Goal: Transaction & Acquisition: Purchase product/service

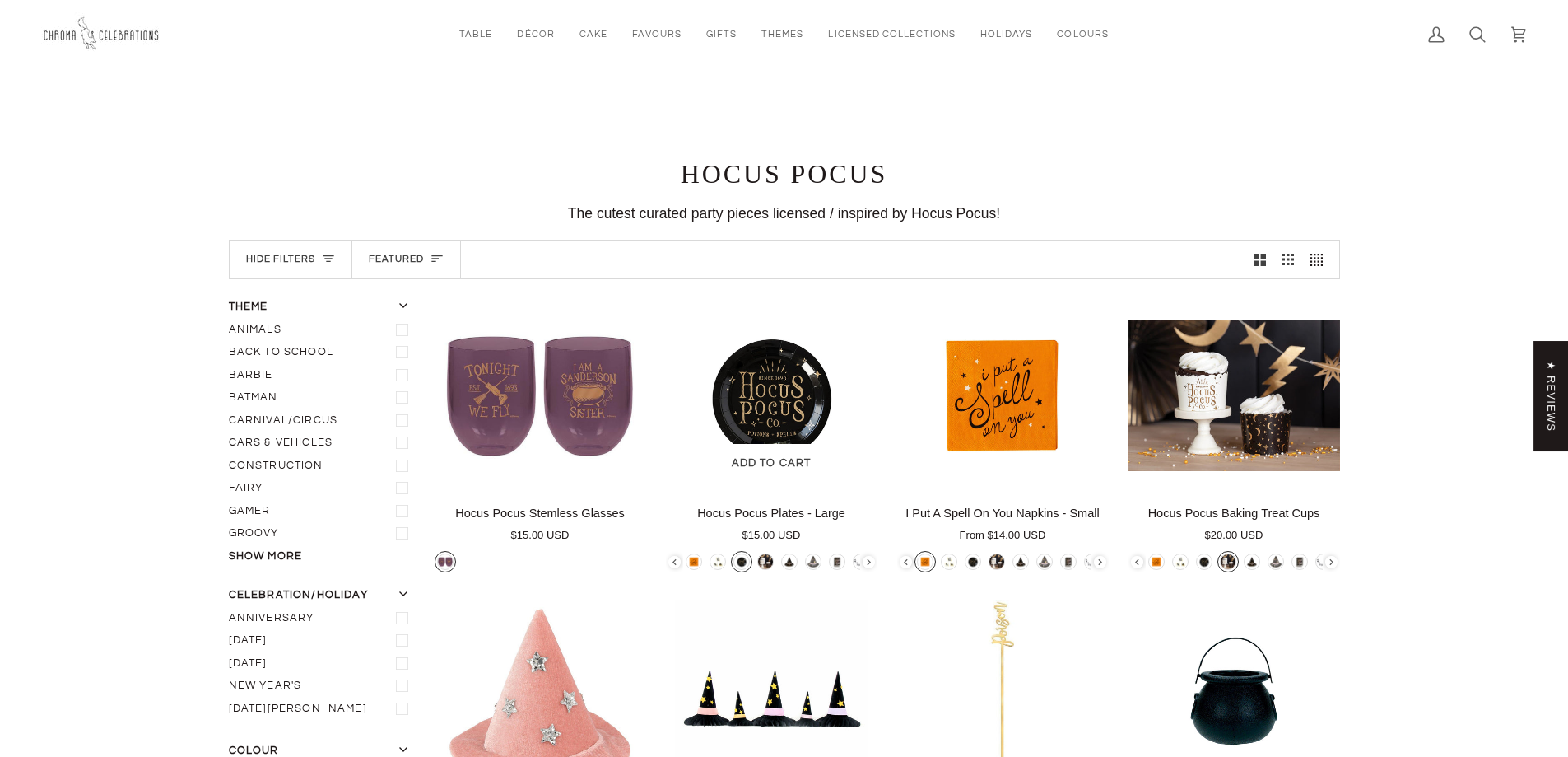
click at [770, 415] on img "Hocus Pocus Plates - Large" at bounding box center [772, 395] width 211 height 193
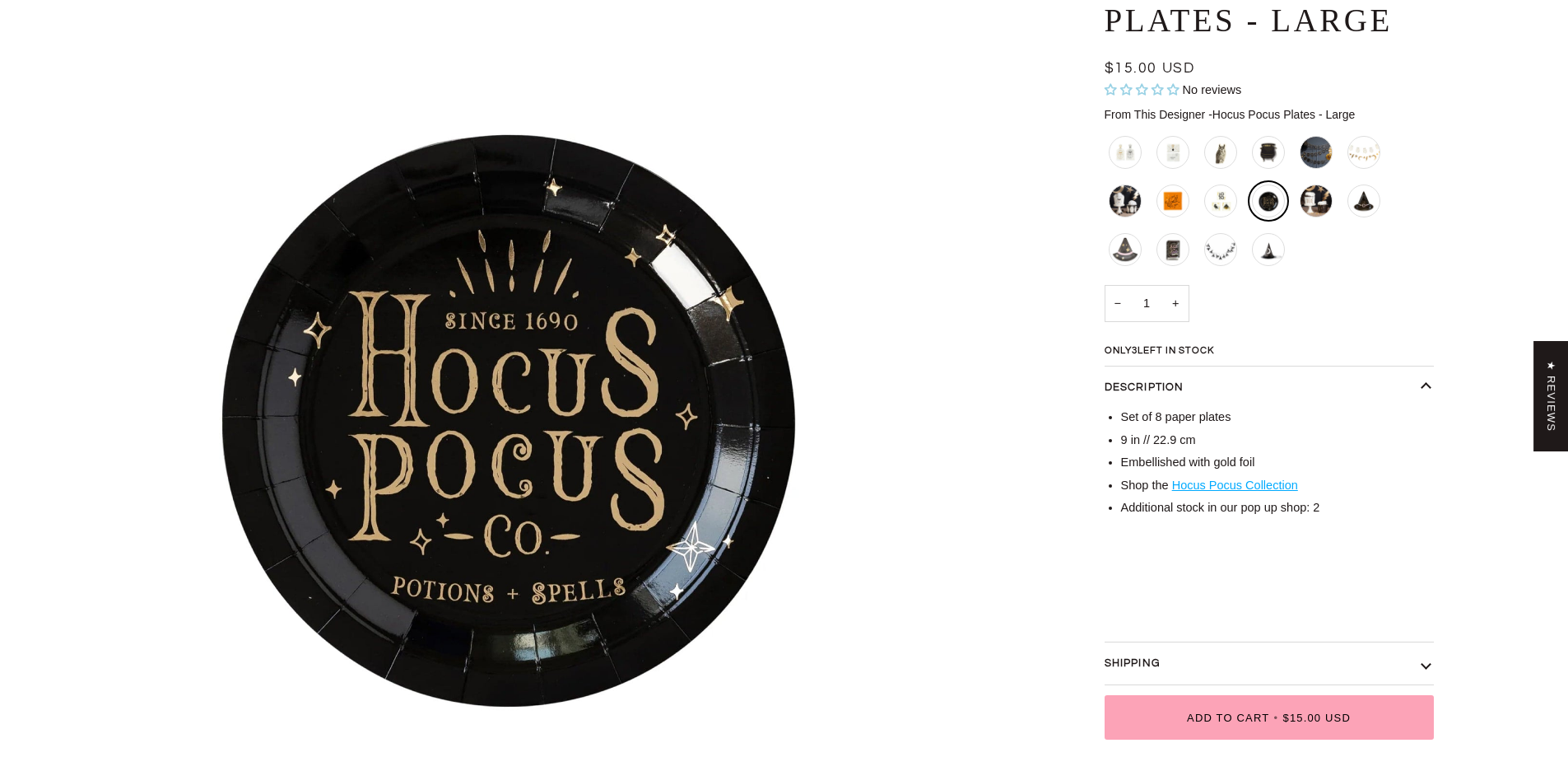
scroll to position [247, 0]
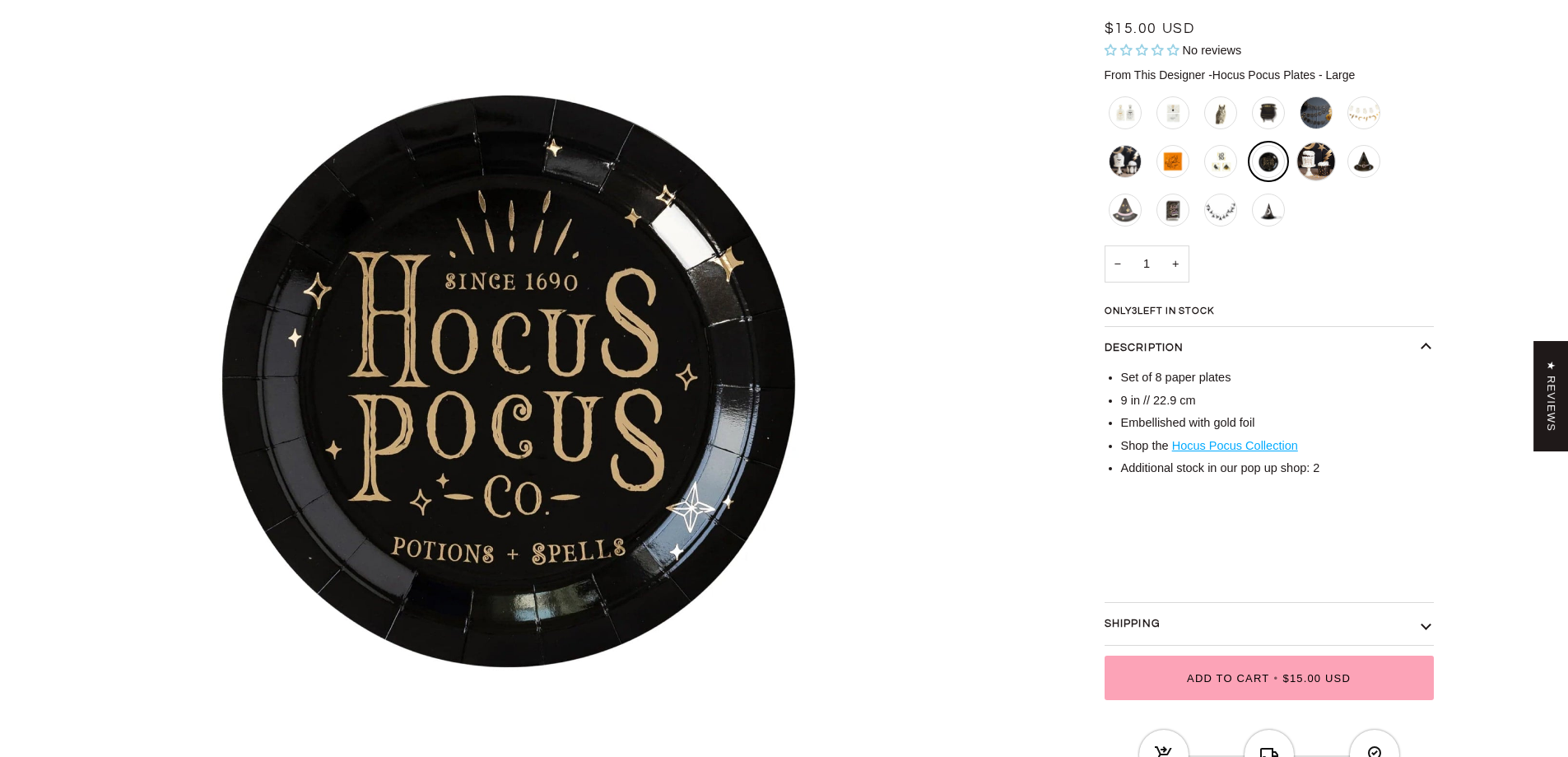
click at [1318, 160] on div "Hocus Pocus Baking Treat Cups" at bounding box center [1317, 161] width 40 height 40
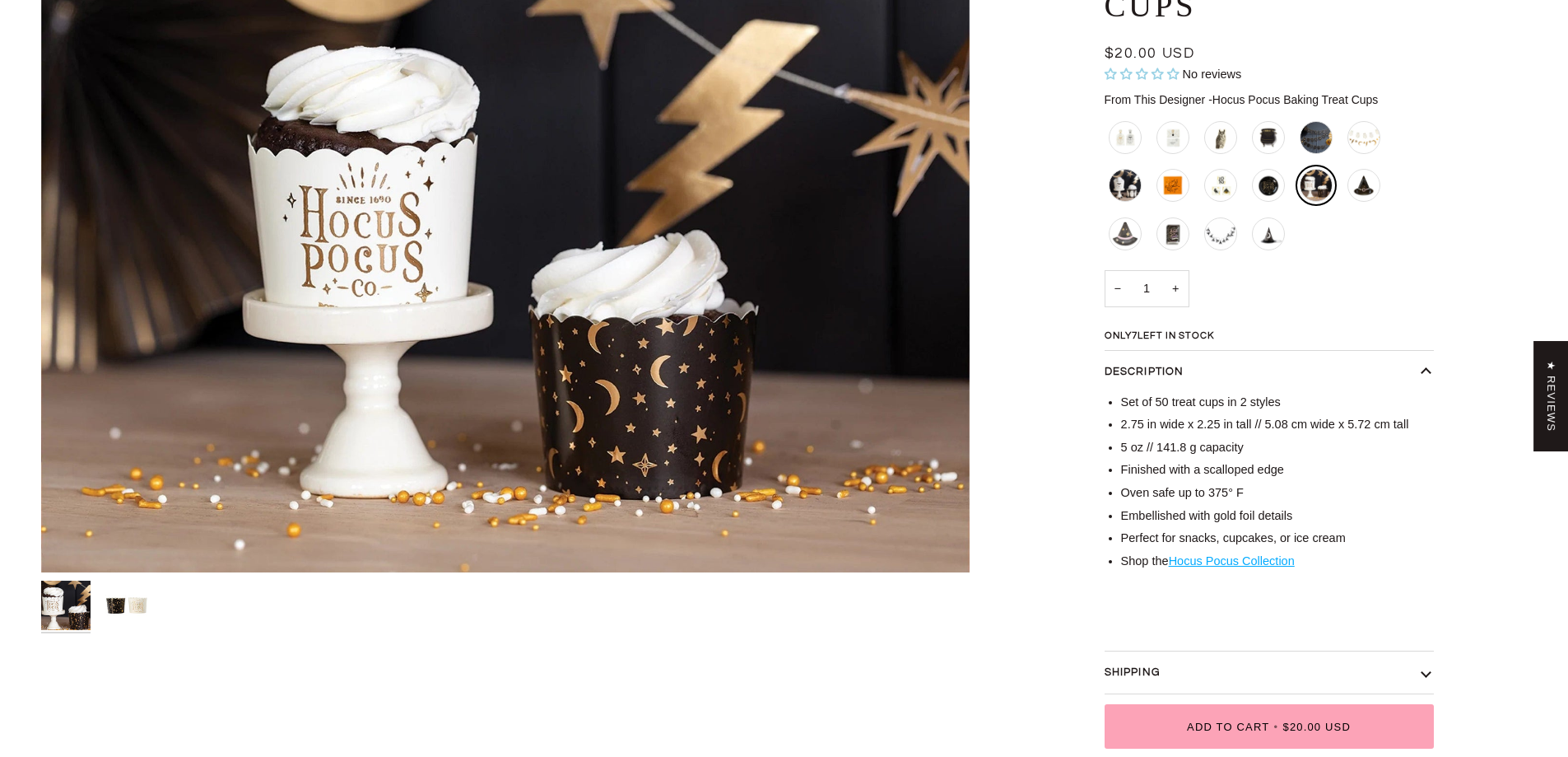
scroll to position [247, 0]
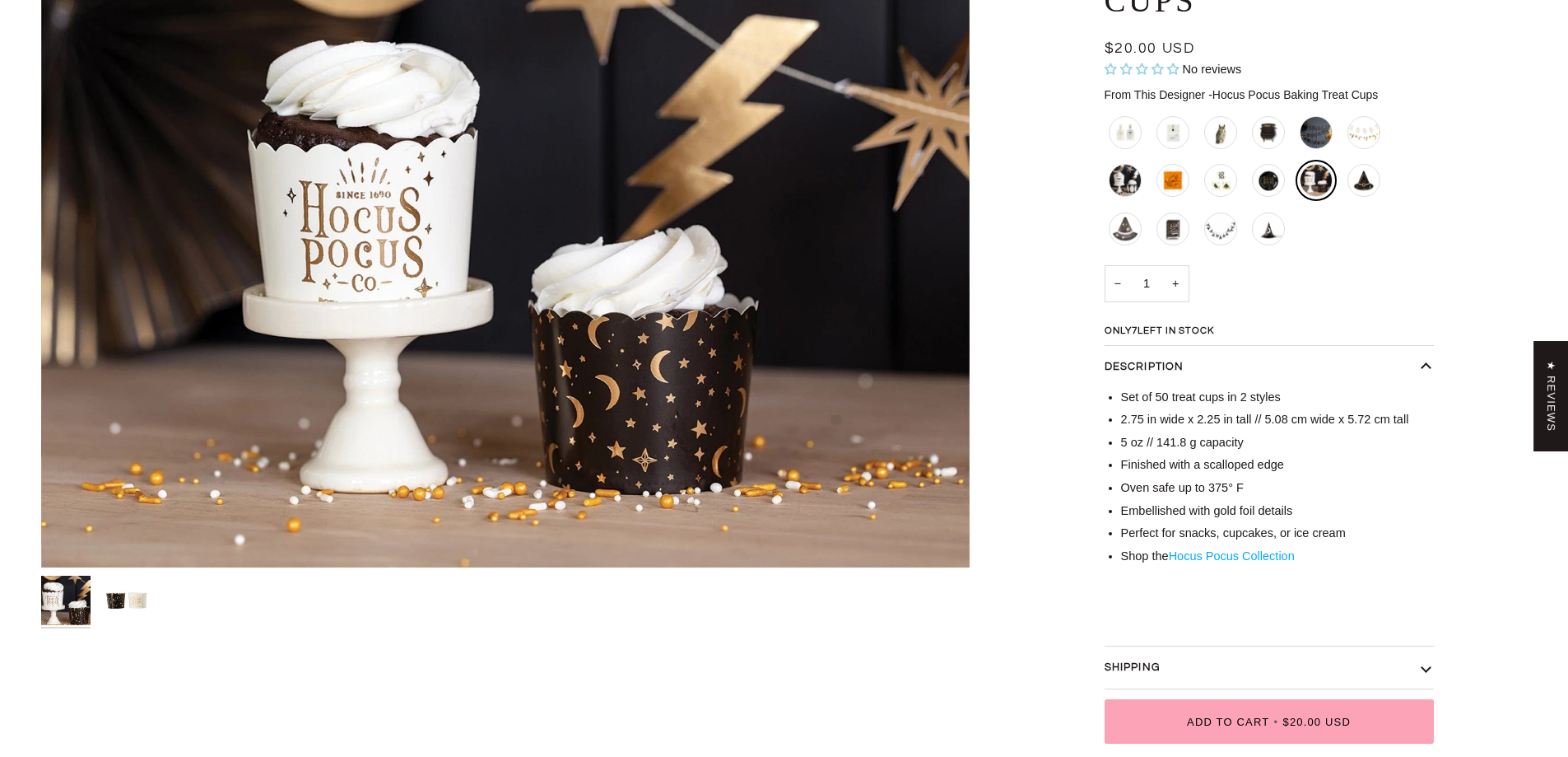
click at [1209, 554] on link "Hocus Pocus Collection" at bounding box center [1232, 556] width 126 height 13
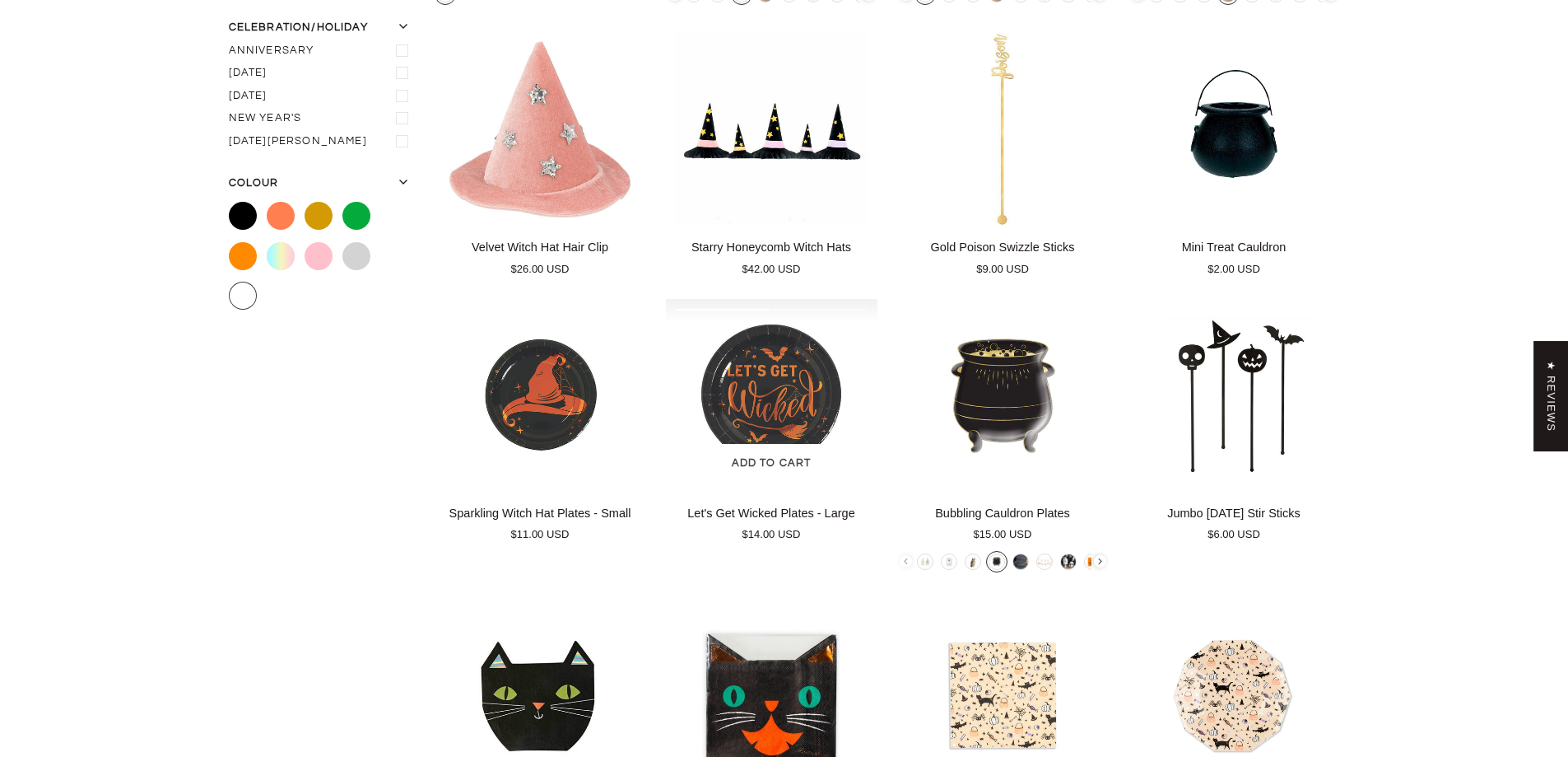
scroll to position [659, 0]
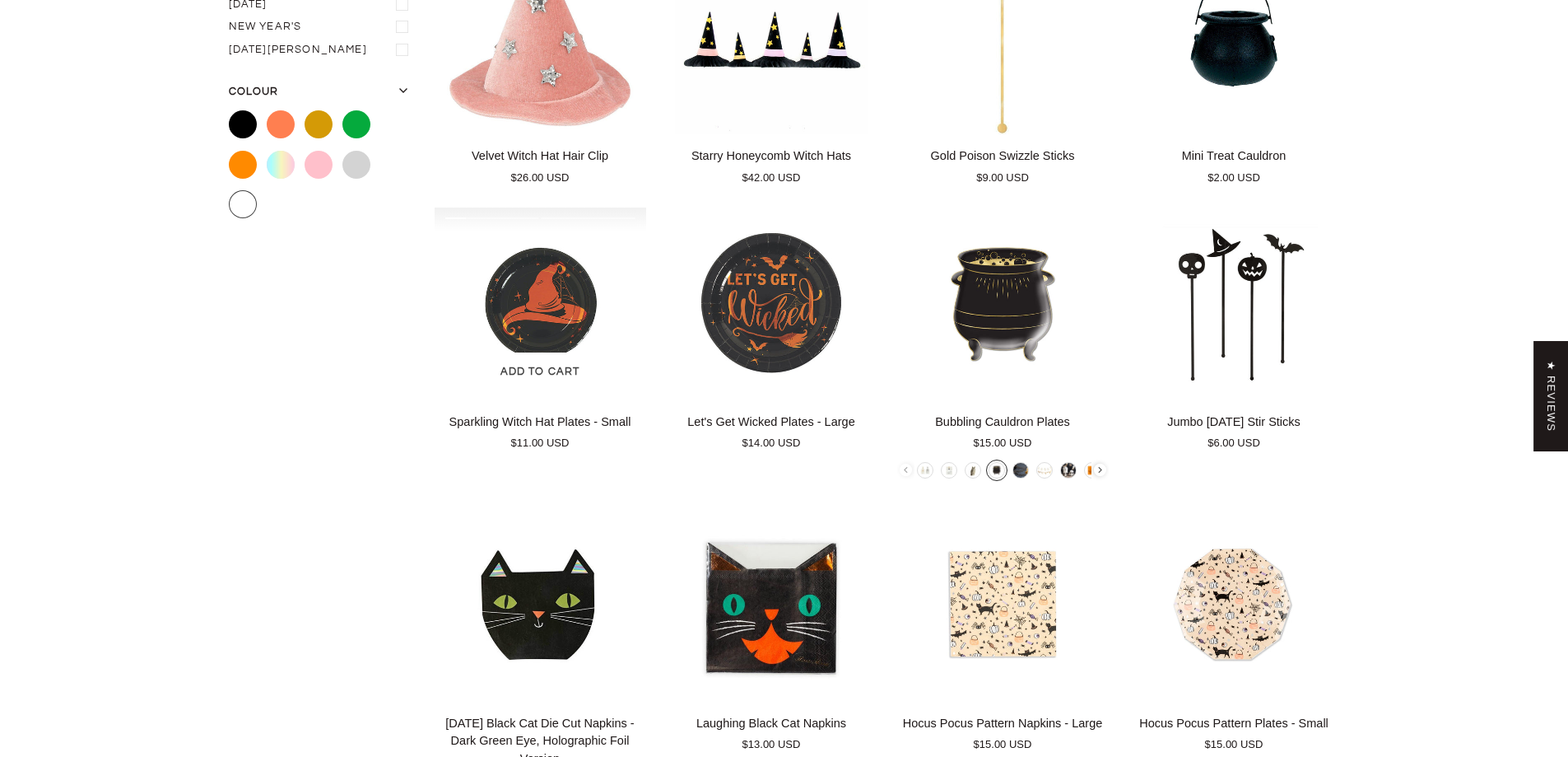
click at [536, 287] on img "Sparkling Witch Hat Plates - Small" at bounding box center [540, 303] width 211 height 193
